Goal: Information Seeking & Learning: Learn about a topic

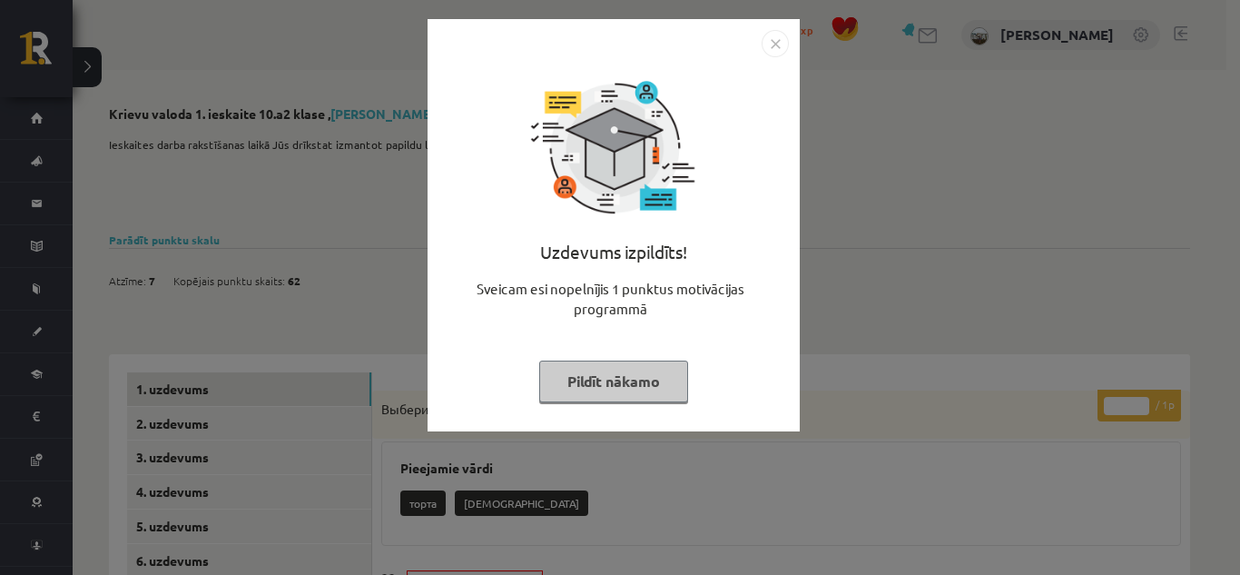
click at [607, 386] on button "Pildīt nākamo" at bounding box center [613, 381] width 149 height 42
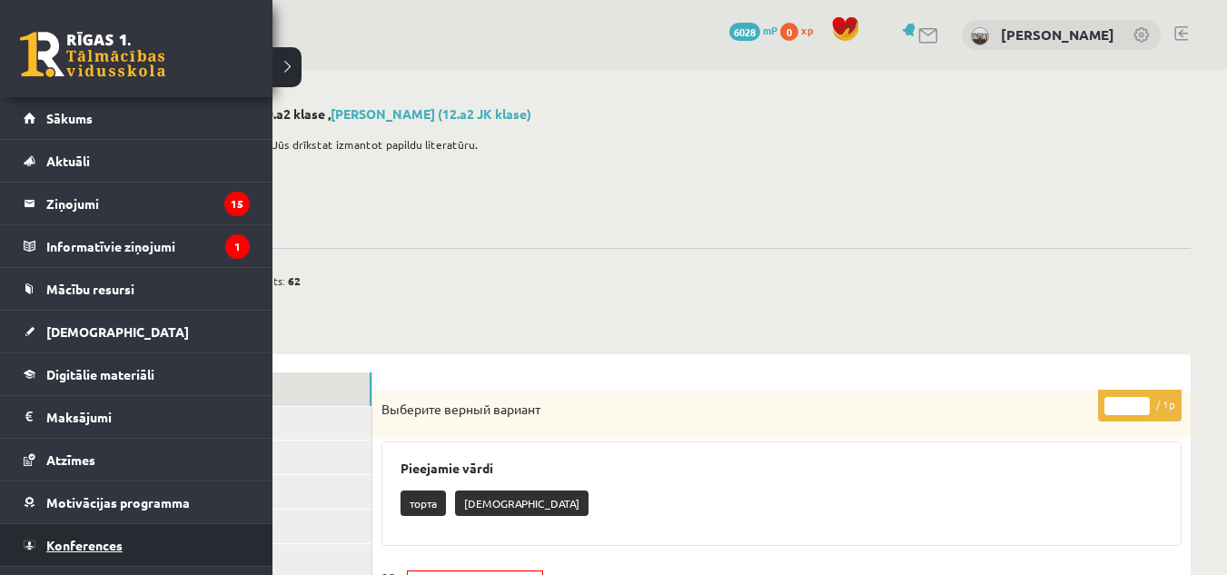
click at [54, 549] on span "Konferences" at bounding box center [84, 545] width 76 height 16
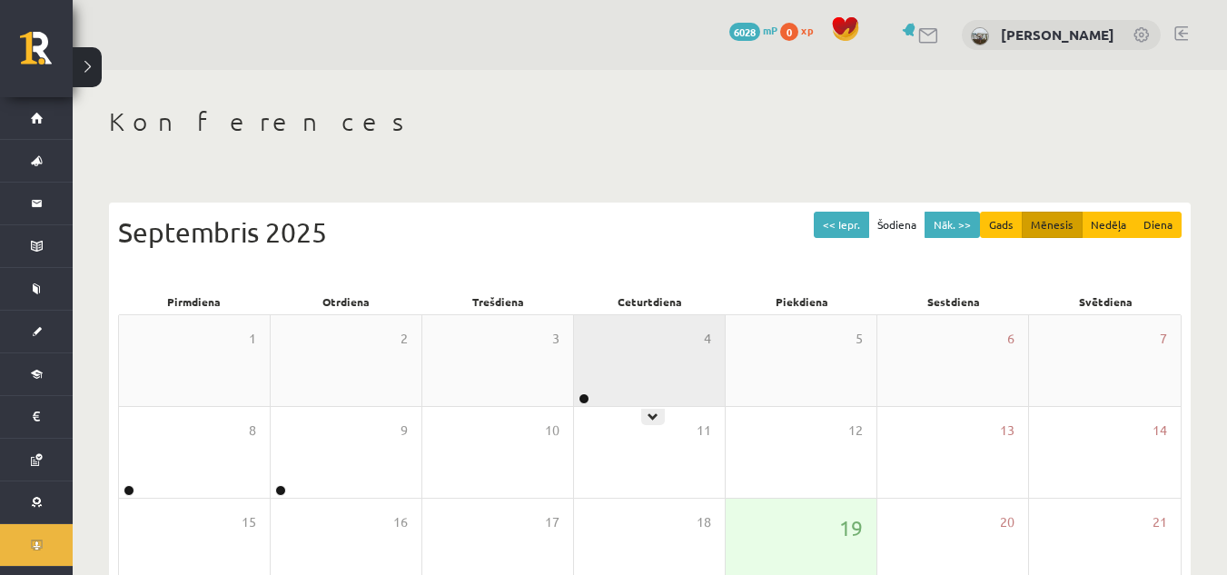
click at [612, 360] on div "4" at bounding box center [649, 360] width 151 height 91
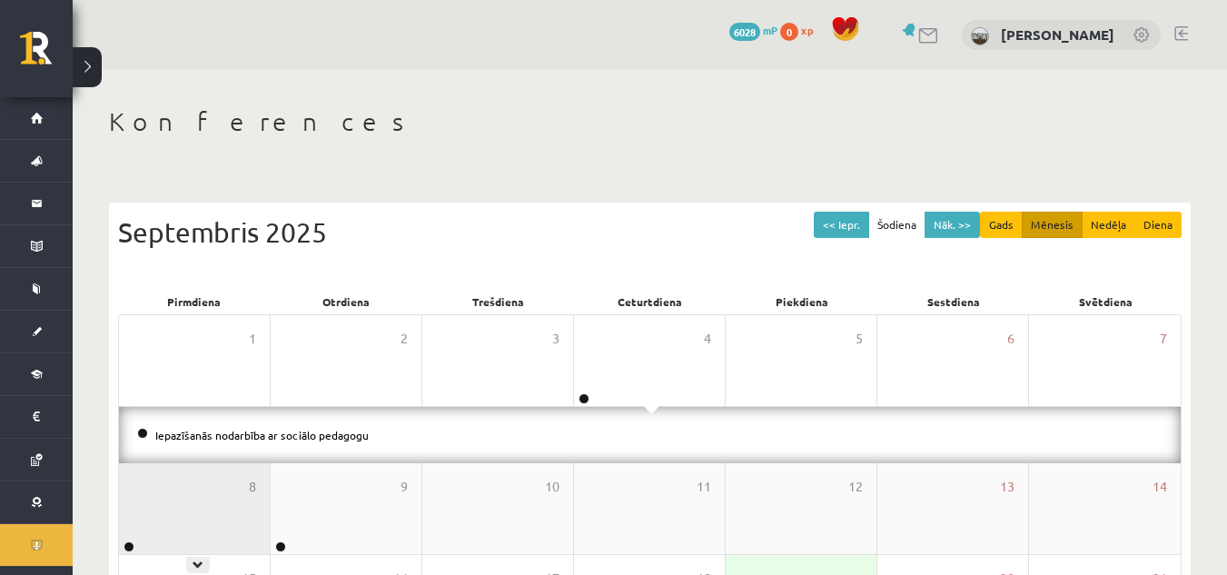
click at [162, 527] on div "8" at bounding box center [194, 508] width 151 height 91
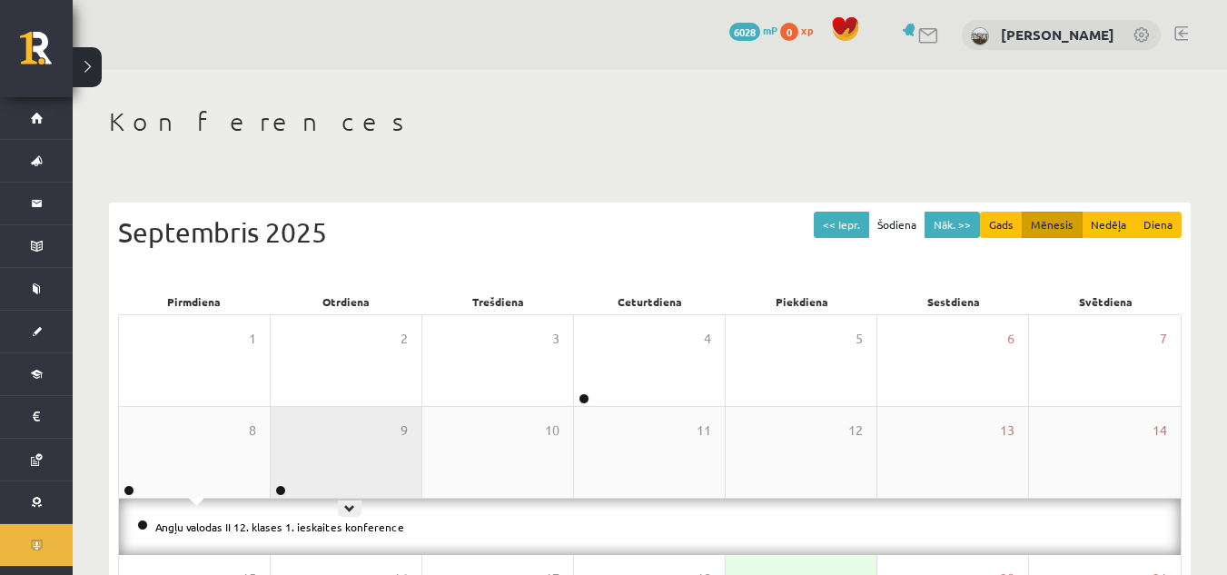
click at [341, 444] on div "9" at bounding box center [346, 452] width 151 height 91
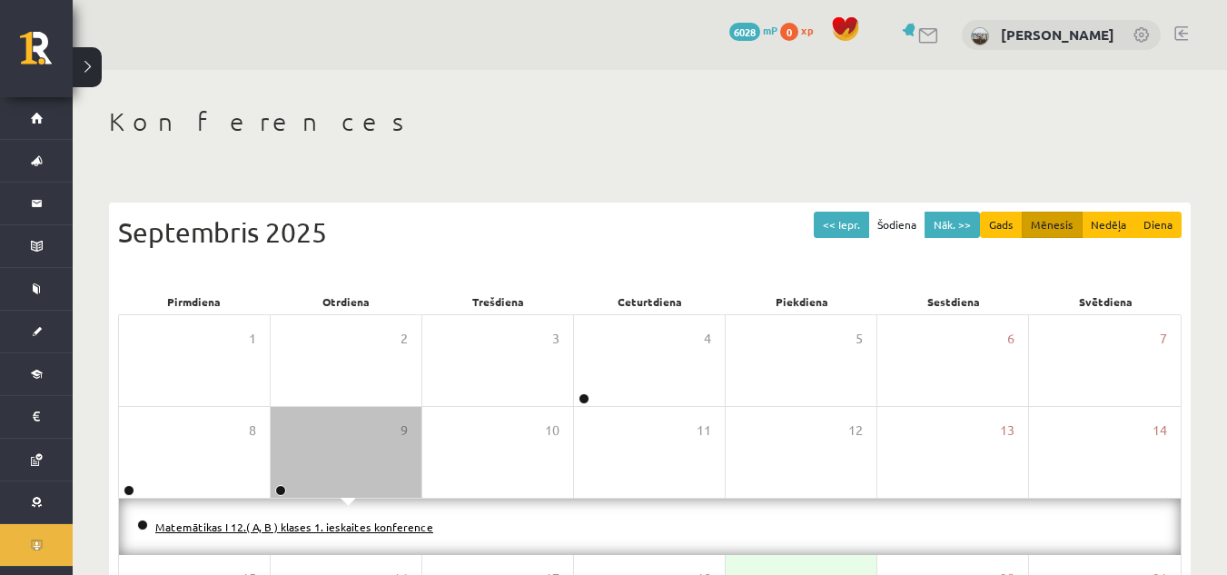
click at [278, 529] on link "Matemātikas I 12.( A, B ) klases 1. ieskaites konference" at bounding box center [294, 526] width 278 height 15
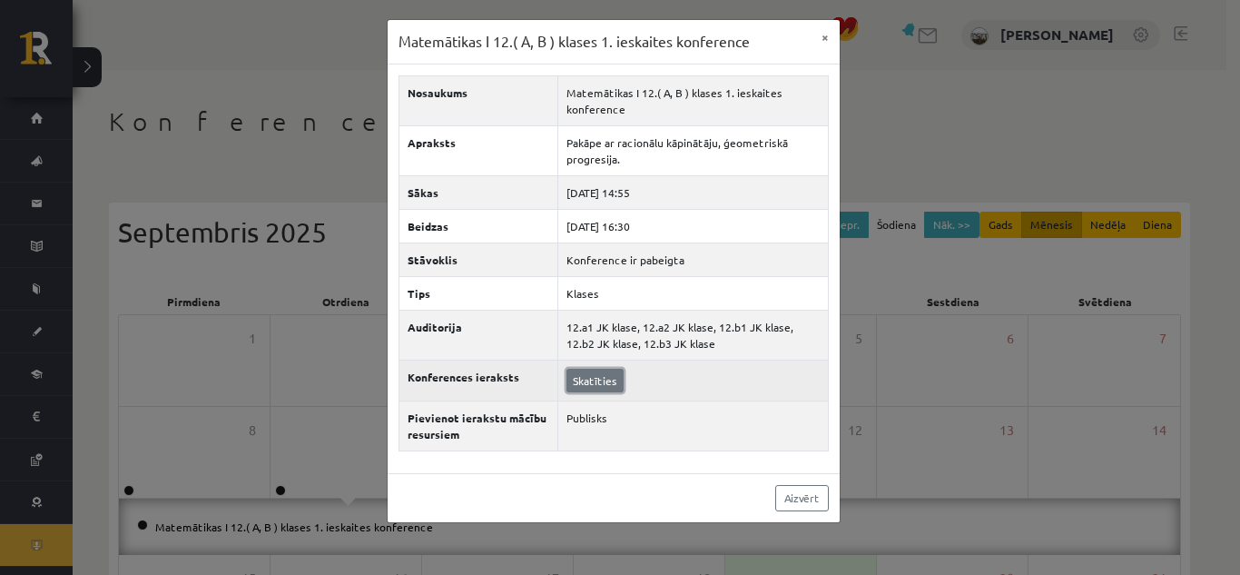
click at [576, 383] on link "Skatīties" at bounding box center [595, 381] width 57 height 24
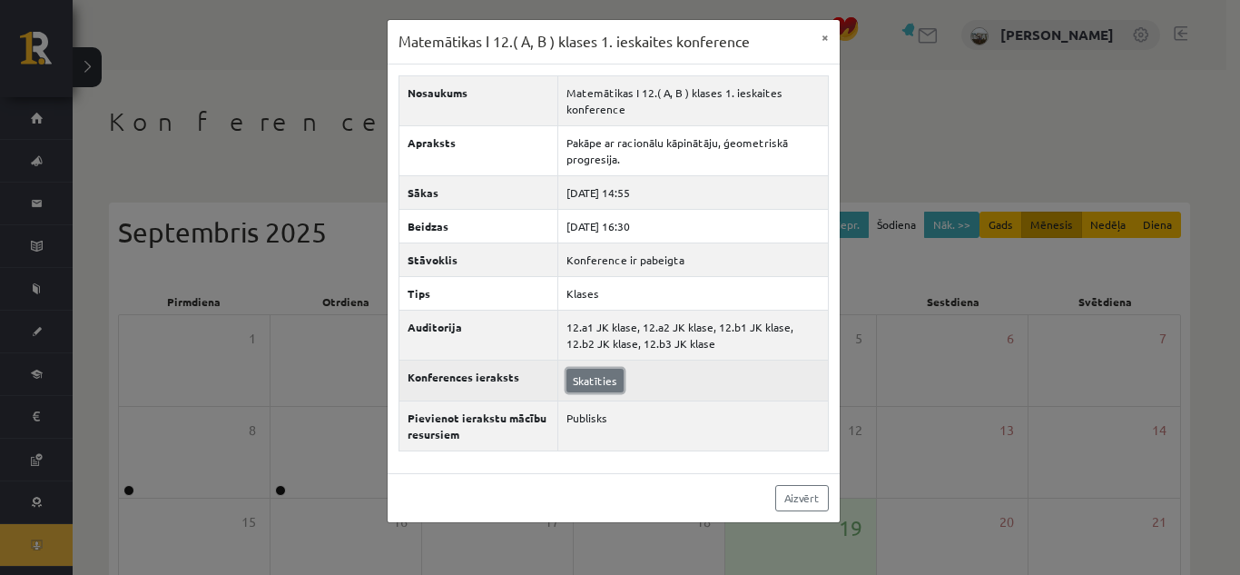
click at [576, 384] on link "Skatīties" at bounding box center [595, 381] width 57 height 24
